Goal: Information Seeking & Learning: Learn about a topic

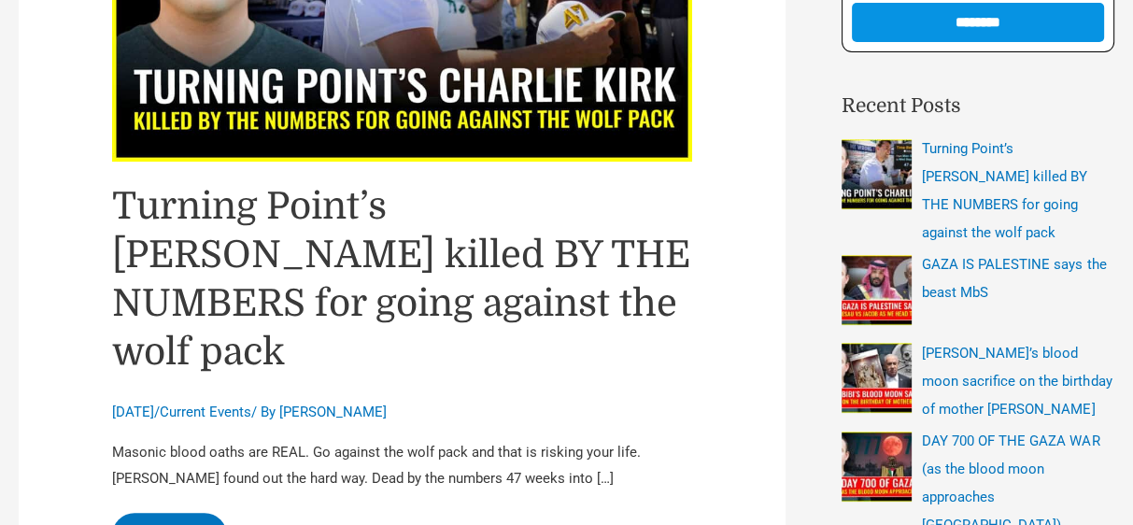
scroll to position [485, 0]
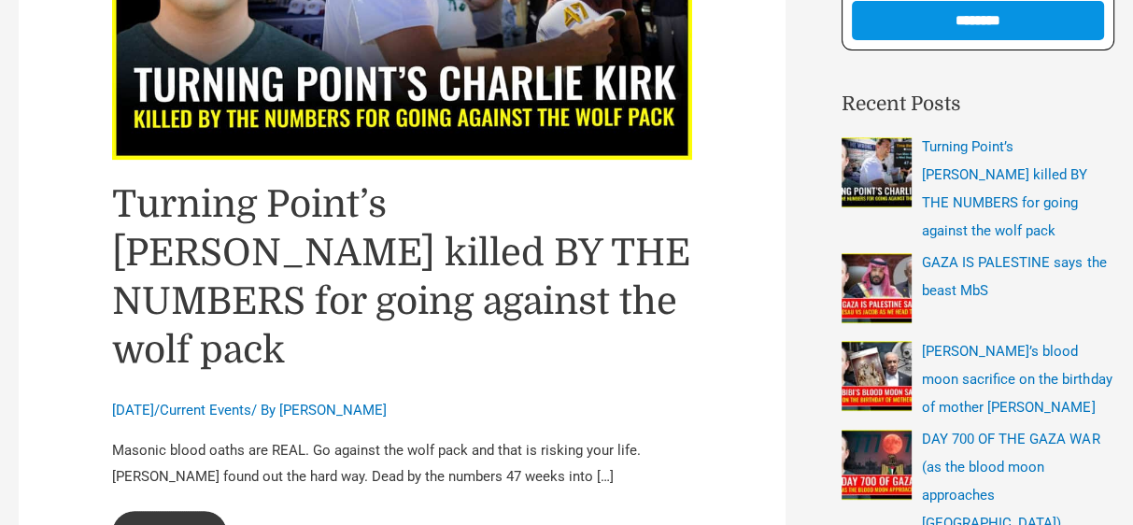
click at [190, 511] on link "Turning Point’s Charlie Kirk killed BY THE NUMBERS for going against the wolf p…" at bounding box center [169, 533] width 115 height 45
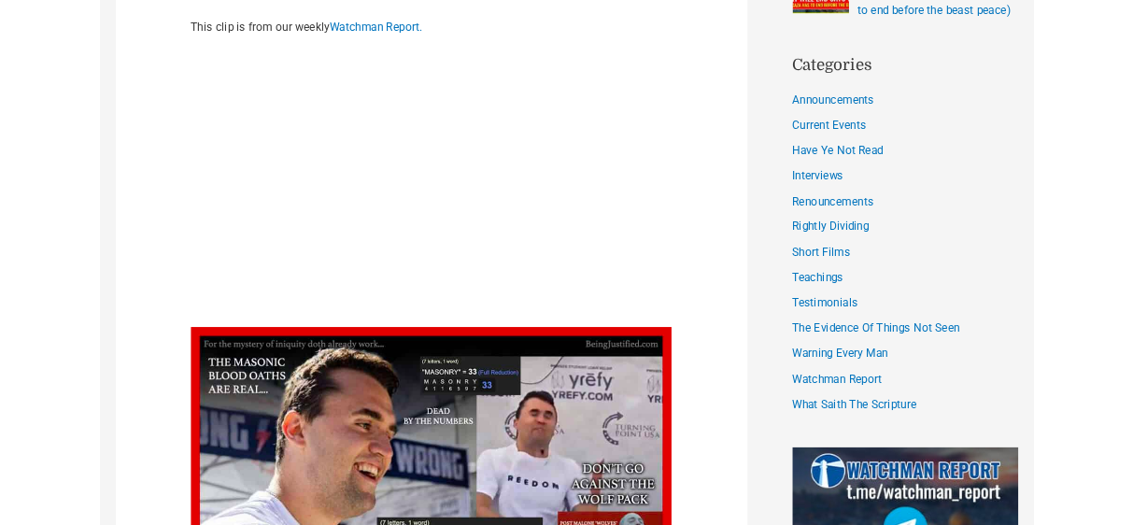
scroll to position [1045, 0]
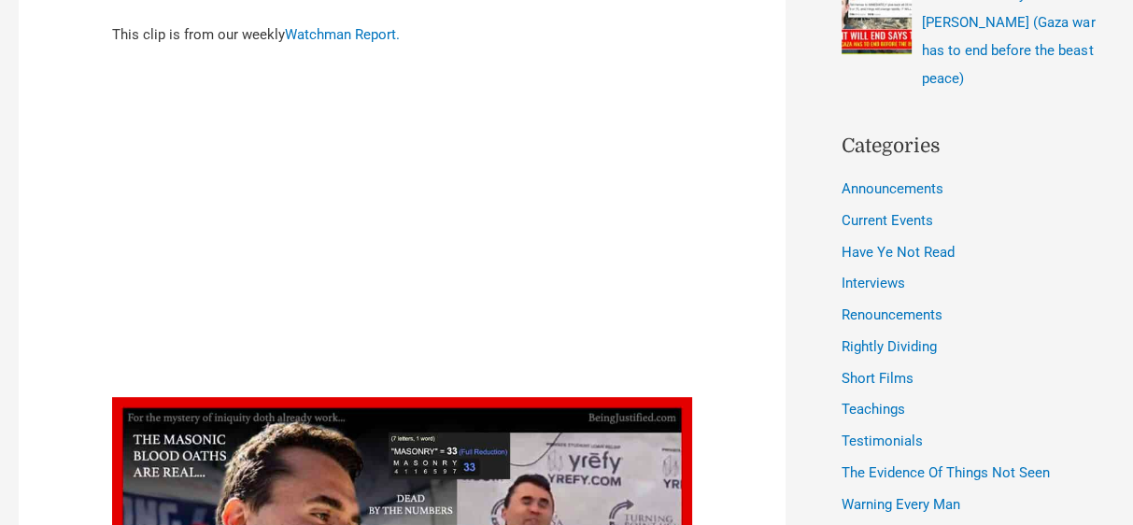
click at [785, 452] on div "Search for: ****** Please leave this field empty Subscribe to our newsletter to…" at bounding box center [949, 23] width 329 height 1648
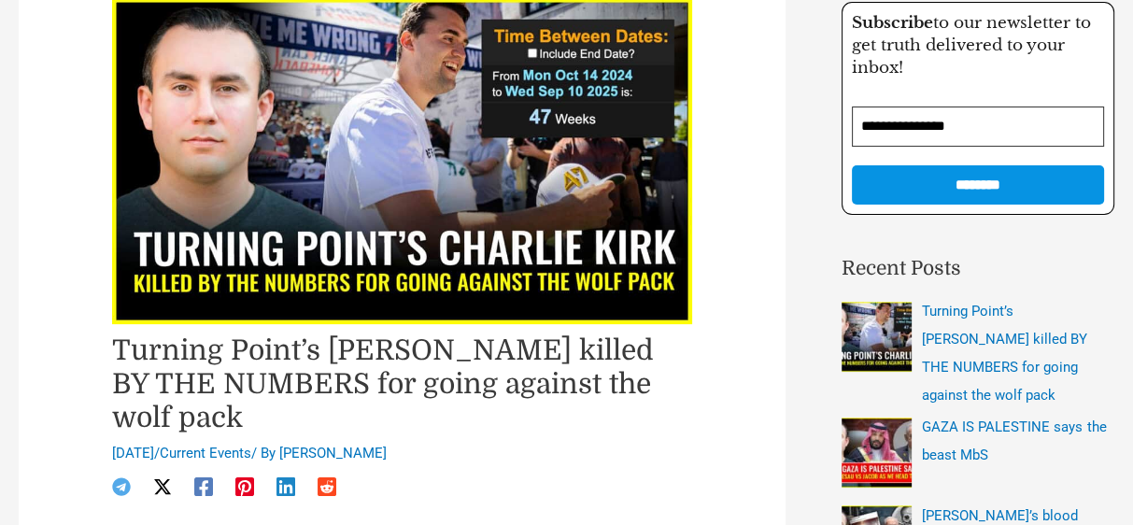
scroll to position [373, 0]
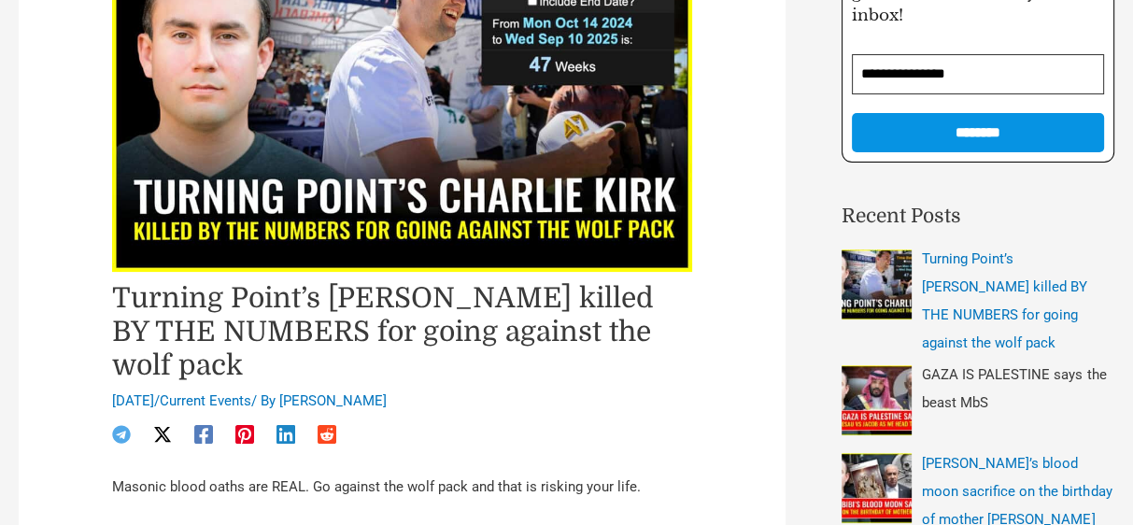
click at [1011, 366] on span "GAZA IS PALESTINE says the beast MbS" at bounding box center [1014, 388] width 184 height 45
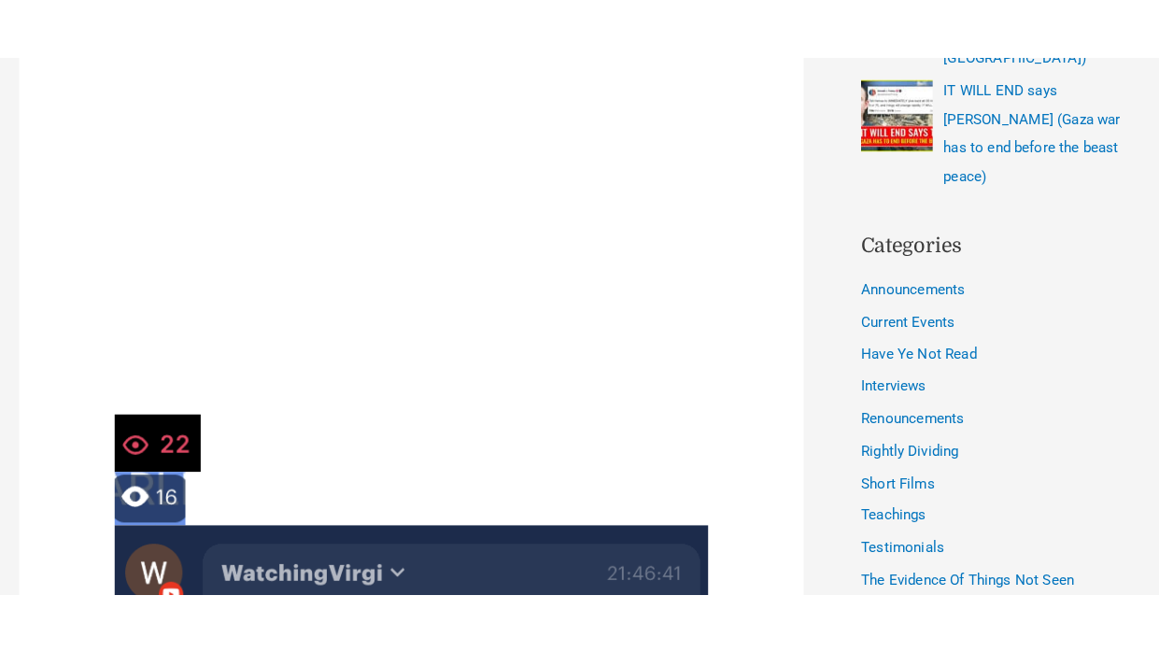
scroll to position [1018, 0]
